Goal: Register for event/course

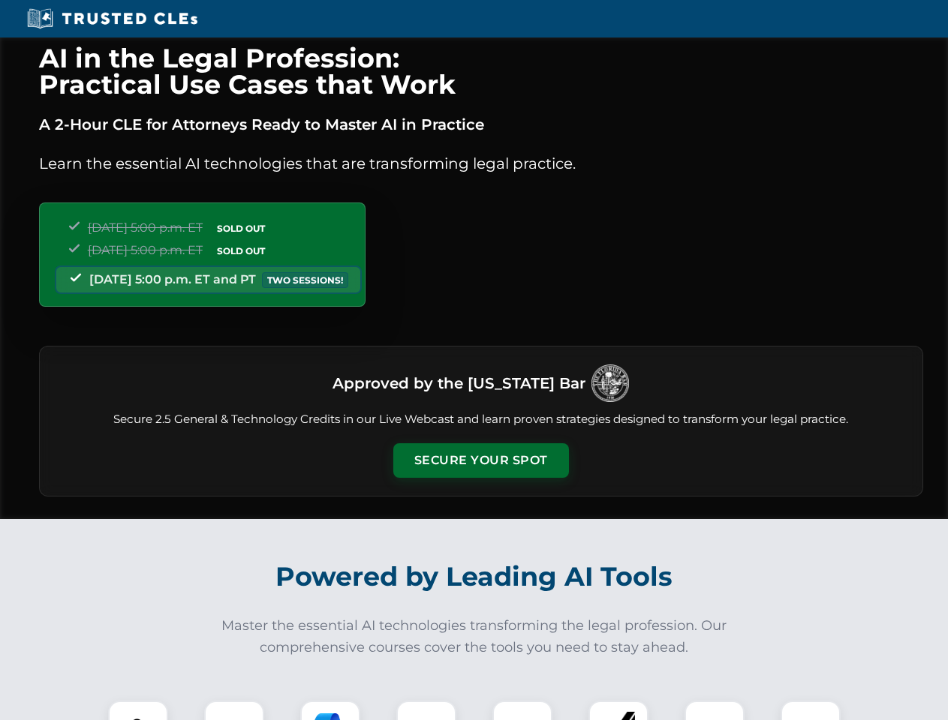
click at [480, 461] on button "Secure Your Spot" at bounding box center [481, 460] width 176 height 35
click at [138, 711] on img at bounding box center [138, 731] width 44 height 44
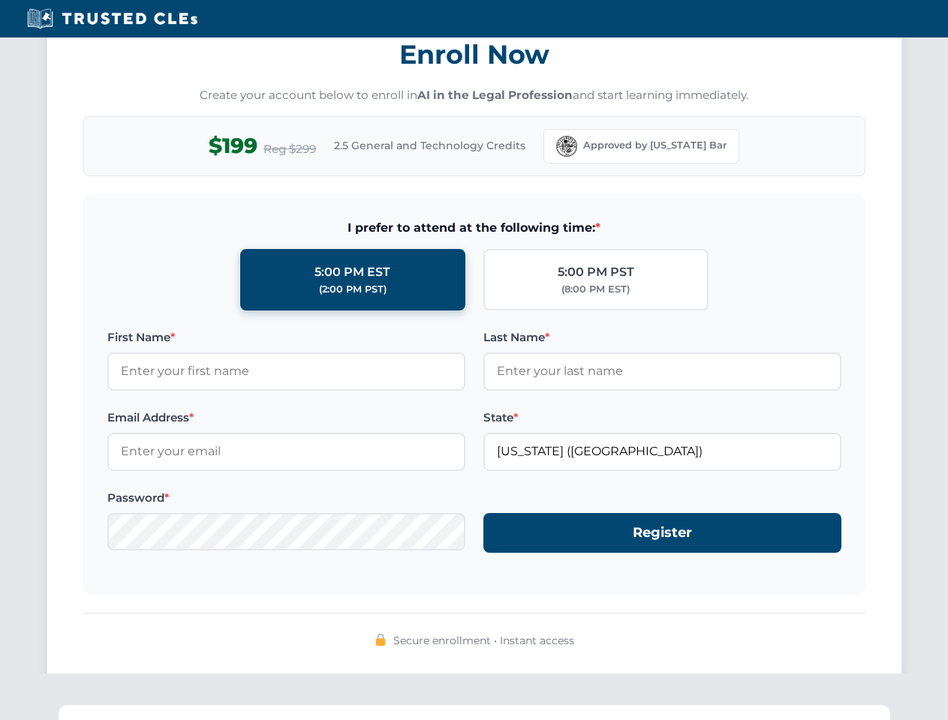
scroll to position [1473, 0]
